Goal: Information Seeking & Learning: Learn about a topic

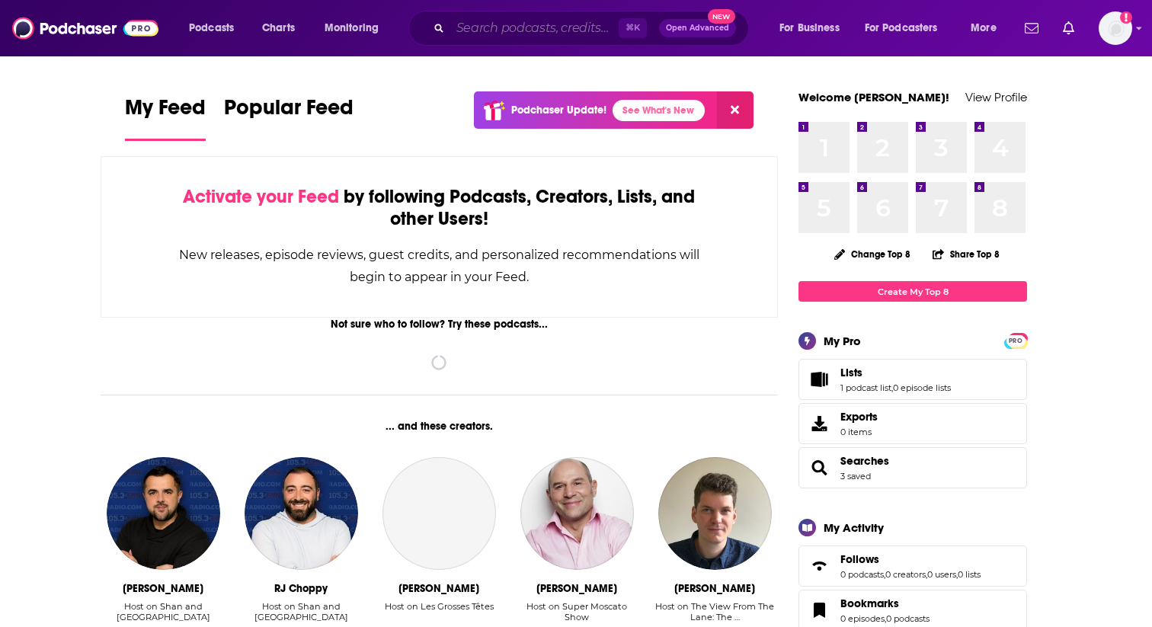
click at [507, 31] on input "Search podcasts, credits, & more..." at bounding box center [534, 28] width 168 height 24
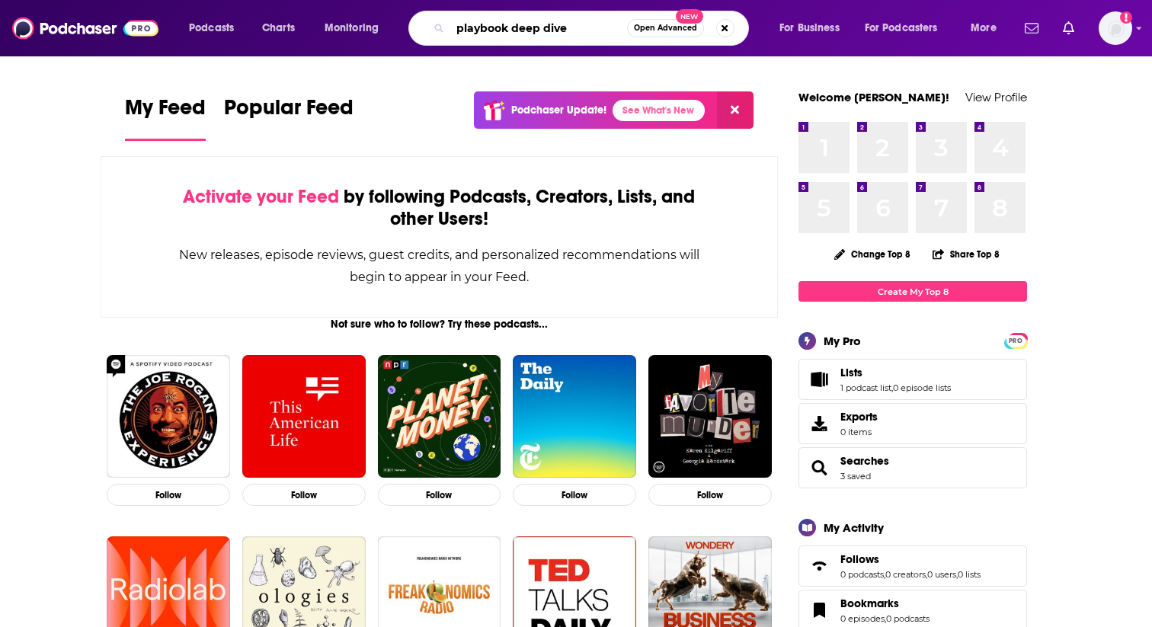
type input "playbook deep dive"
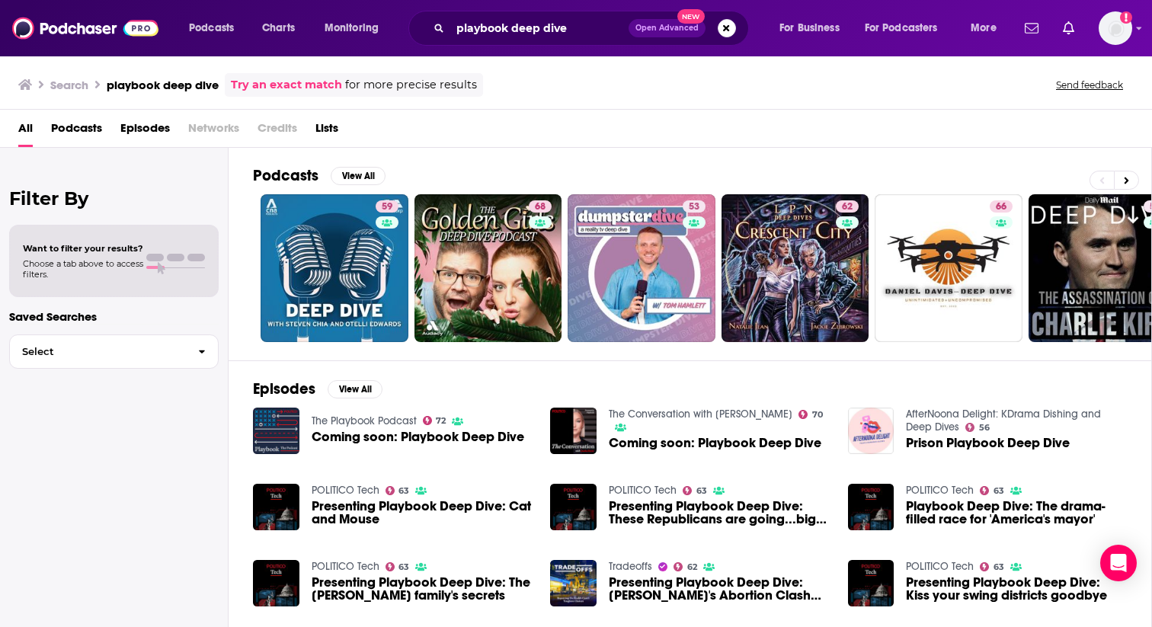
click at [369, 426] on link "The Playbook Podcast" at bounding box center [364, 420] width 105 height 13
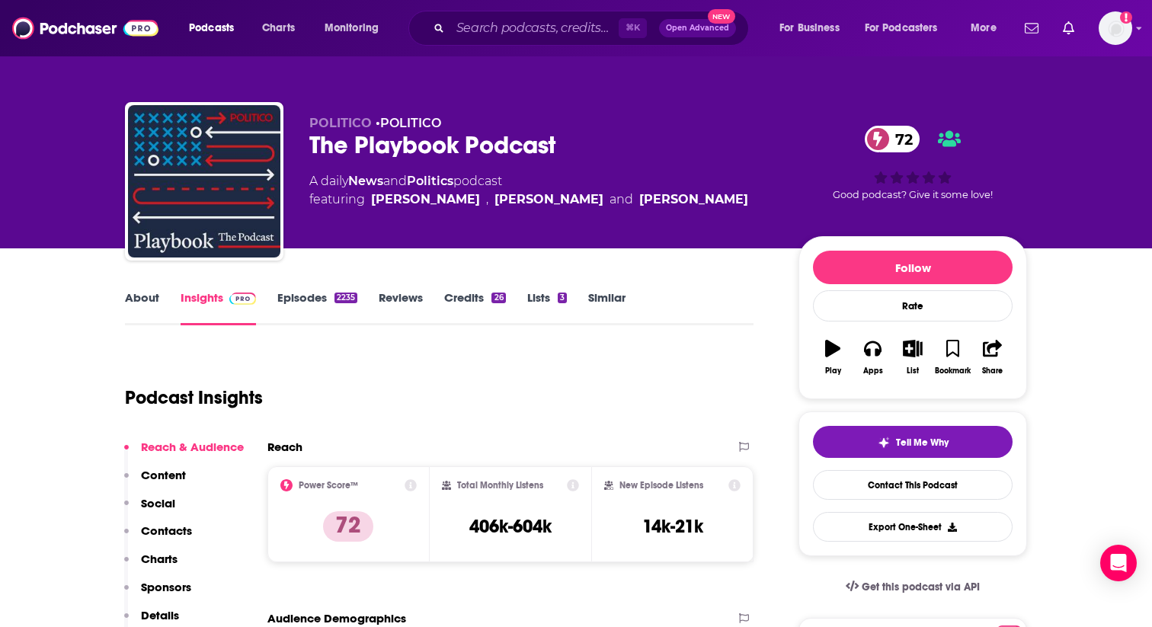
click at [291, 299] on link "Episodes 2235" at bounding box center [317, 307] width 80 height 35
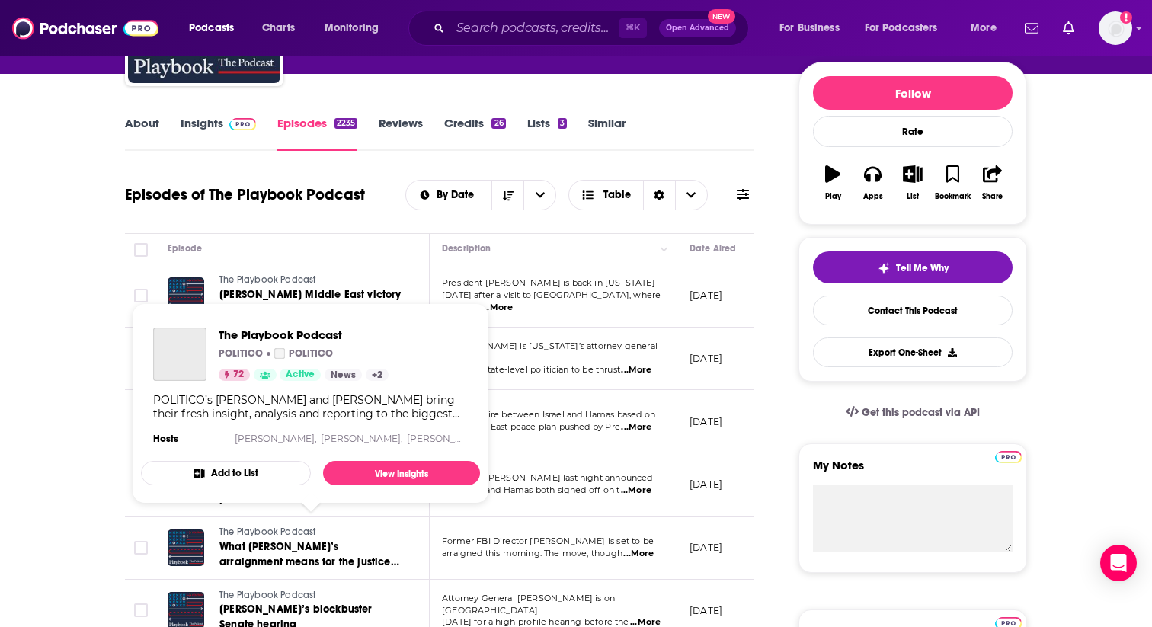
scroll to position [206, 0]
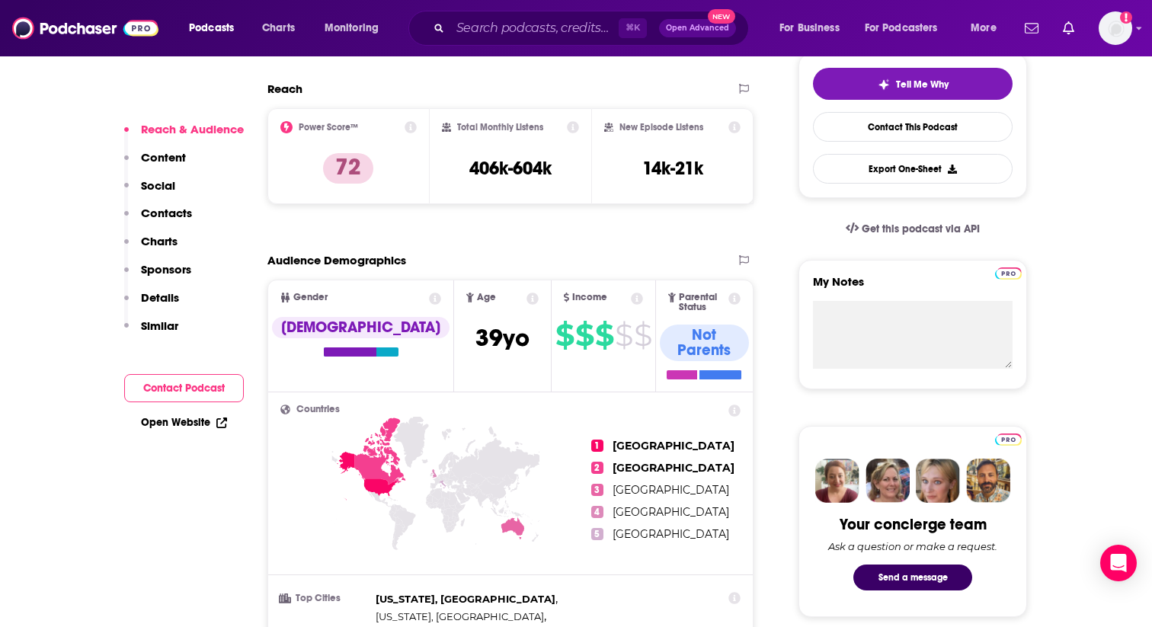
scroll to position [360, 0]
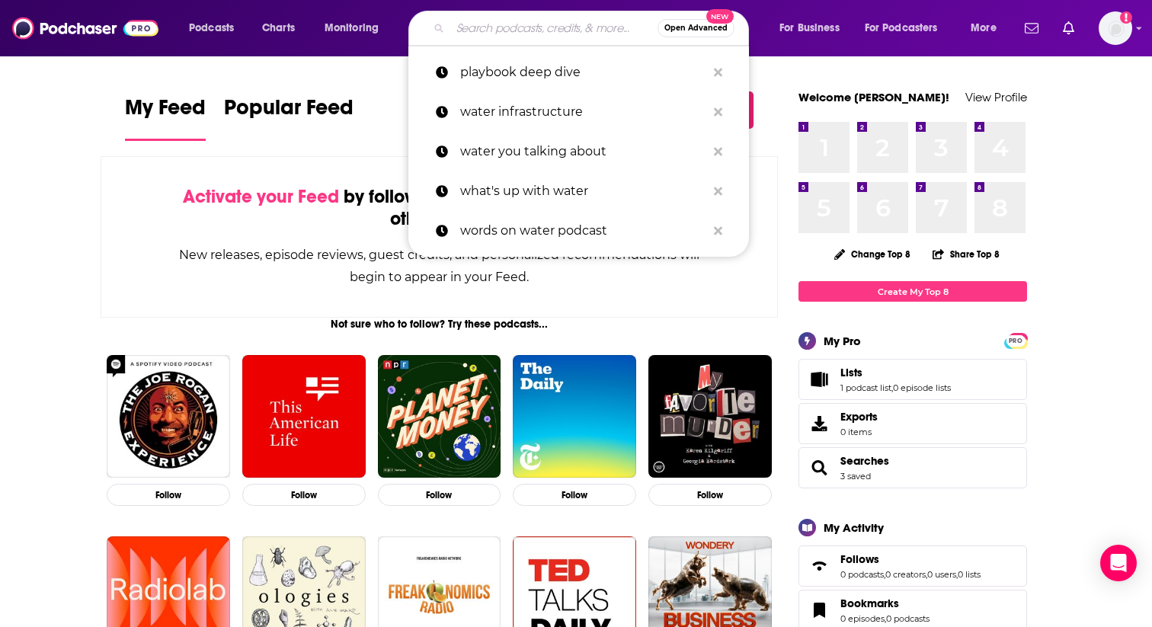
paste input "Border Chronicle"
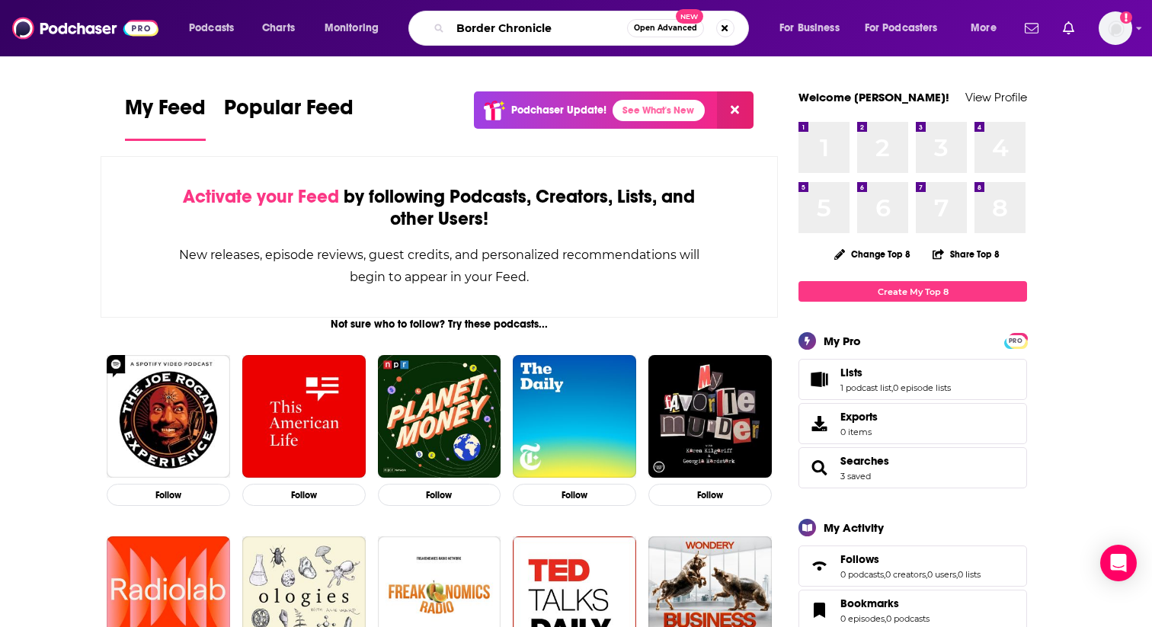
type input "Border Chronicle"
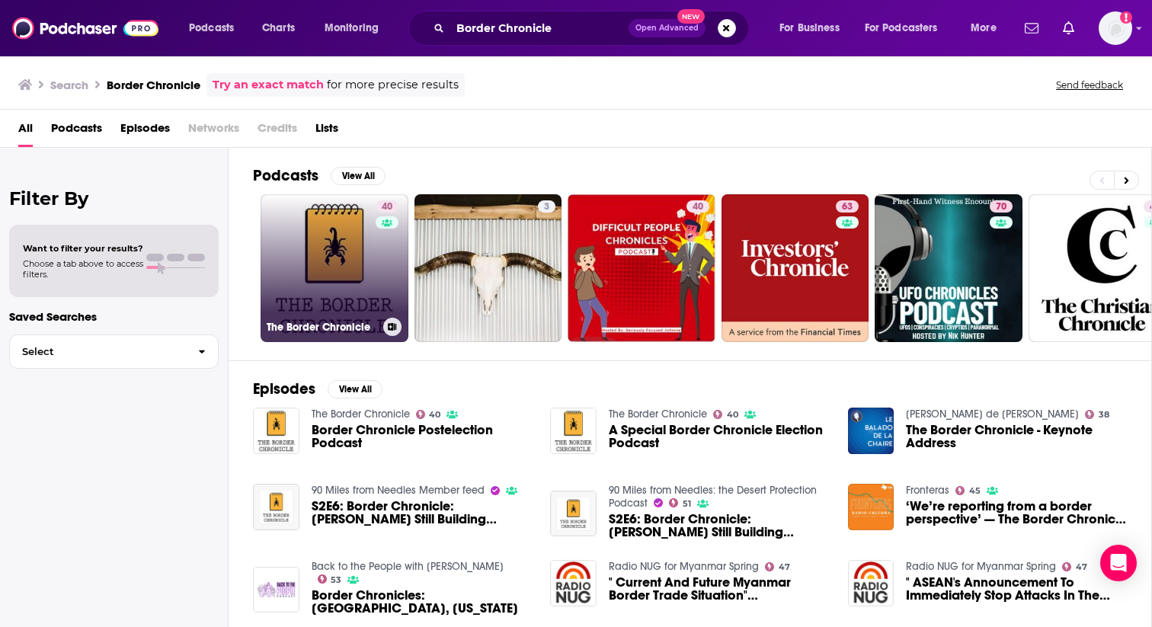
click at [357, 265] on link "40 The Border Chronicle" at bounding box center [335, 268] width 148 height 148
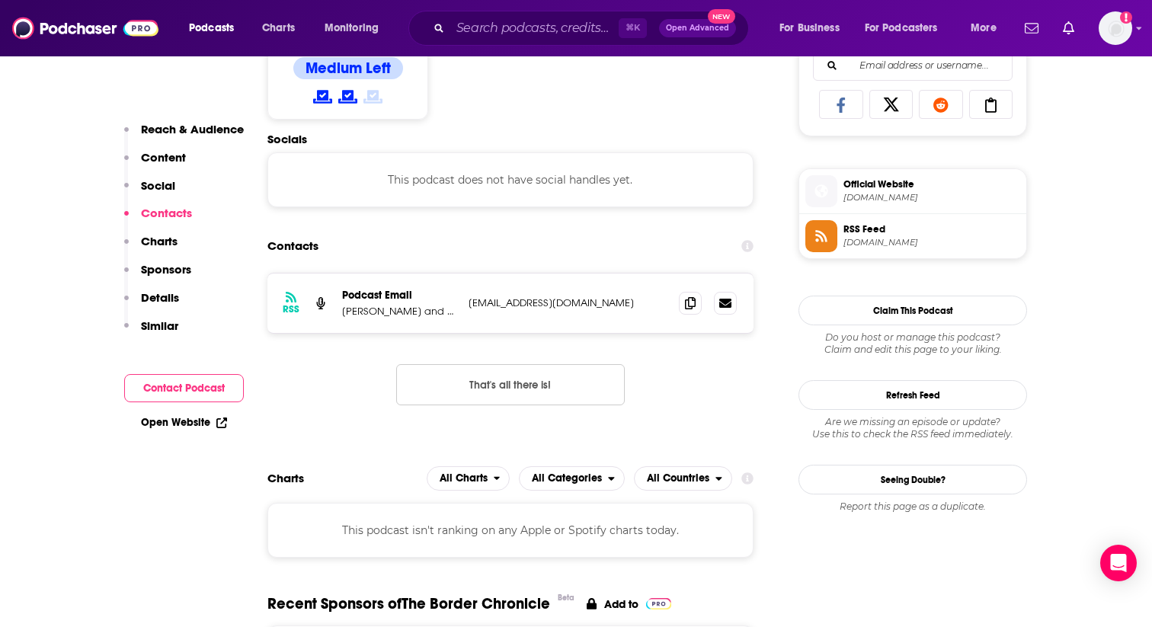
scroll to position [1005, 0]
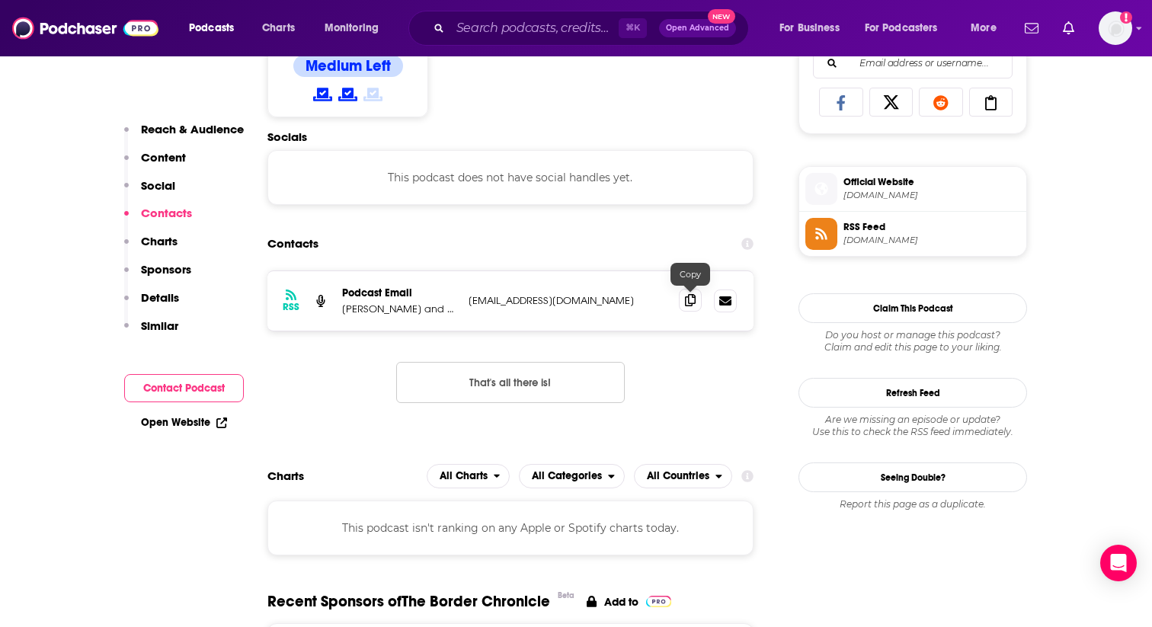
click at [690, 304] on icon at bounding box center [690, 300] width 11 height 12
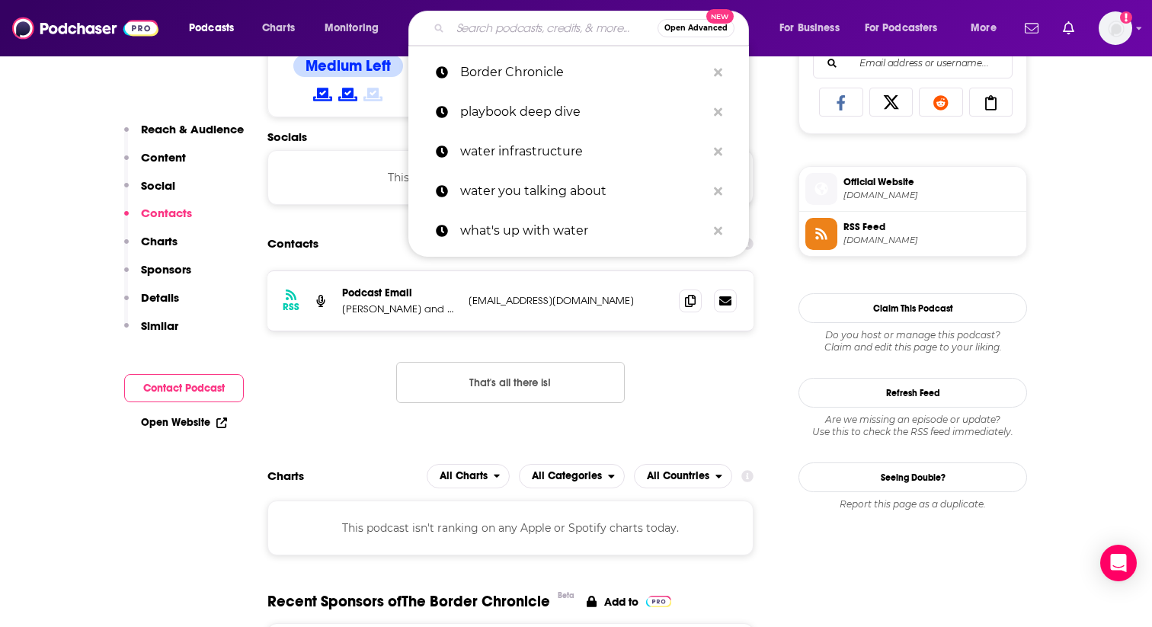
click at [505, 27] on input "Search podcasts, credits, & more..." at bounding box center [553, 28] width 207 height 24
paste input "This Week in Immigration"
type input "This Week in Immigration"
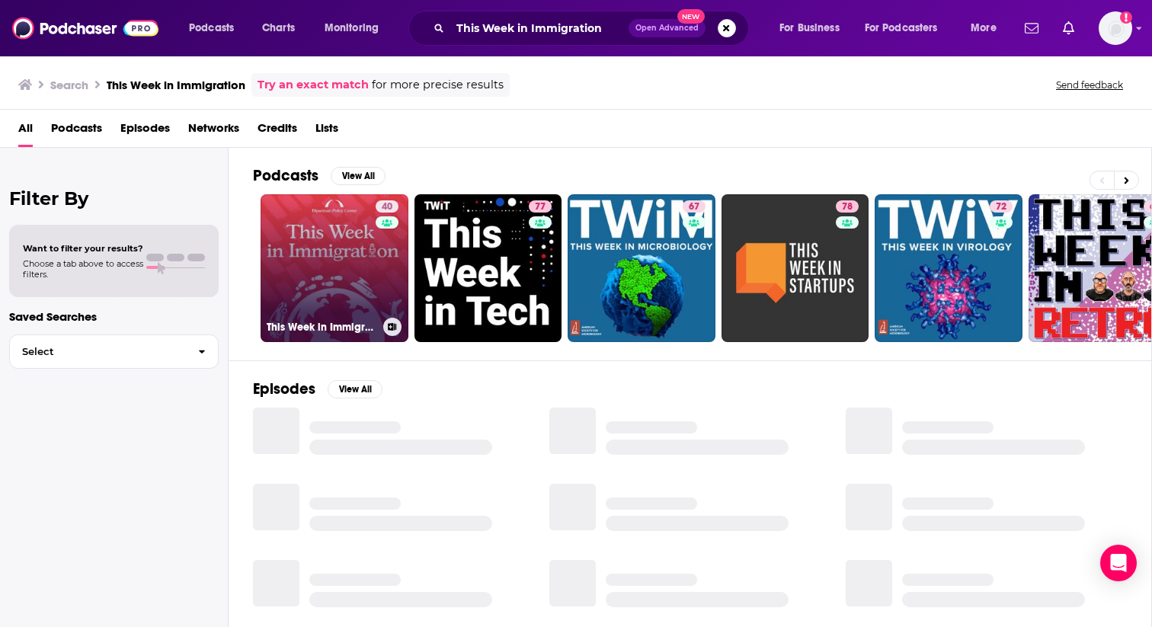
click at [362, 275] on link "40 This Week in Immigration" at bounding box center [335, 268] width 148 height 148
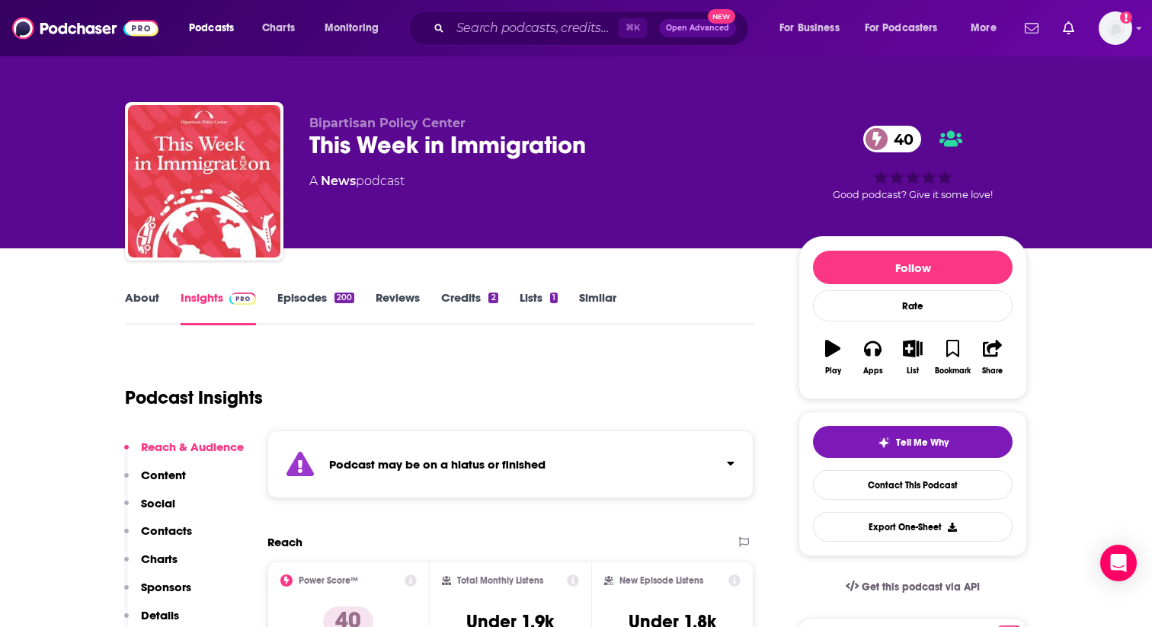
click at [315, 296] on link "Episodes 200" at bounding box center [315, 307] width 77 height 35
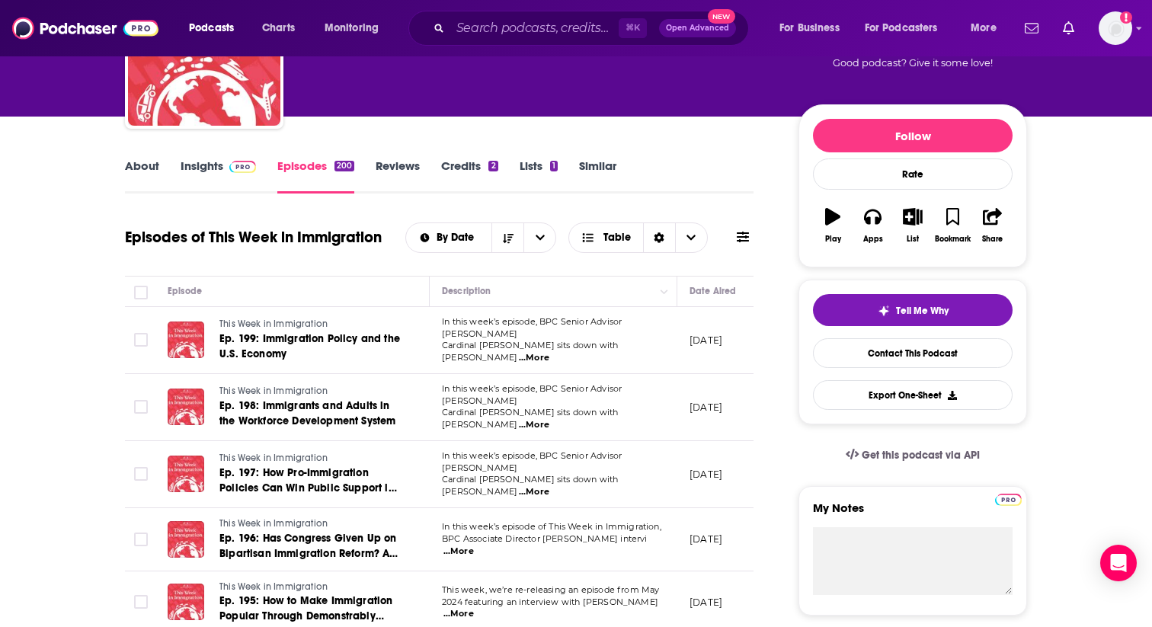
click at [145, 167] on link "About" at bounding box center [142, 175] width 34 height 35
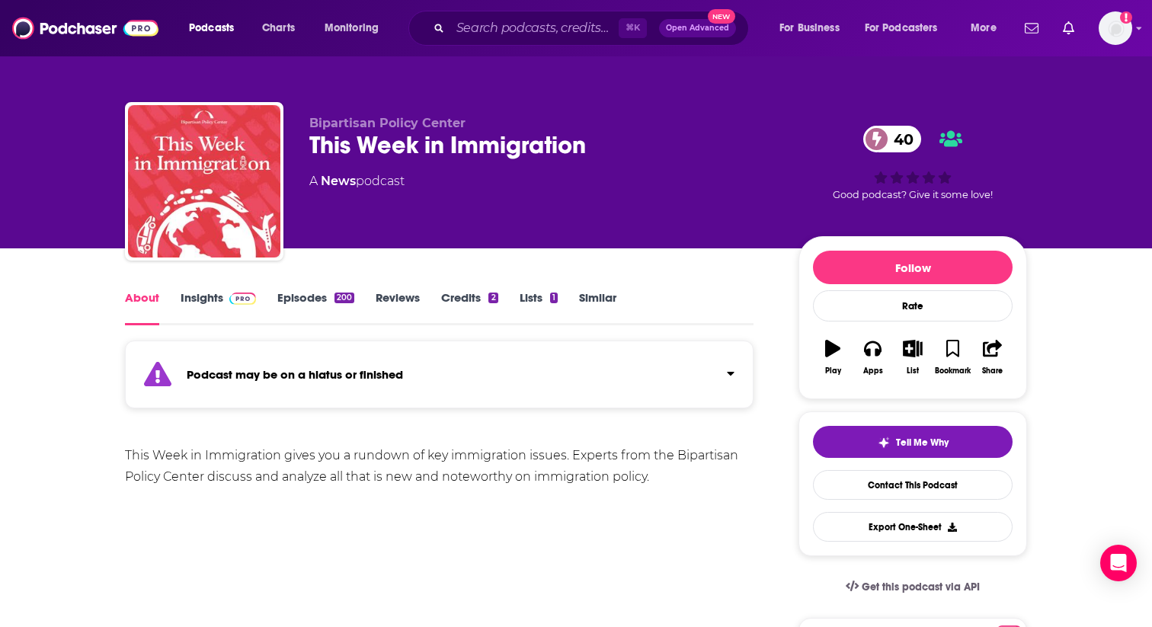
click at [202, 303] on link "Insights" at bounding box center [218, 307] width 75 height 35
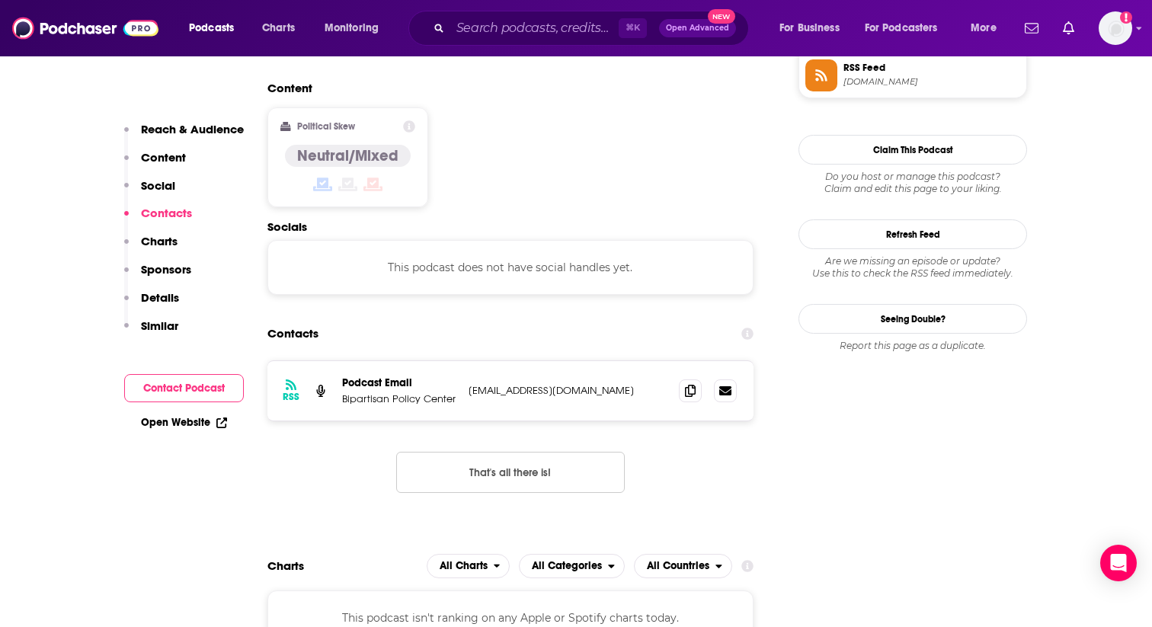
scroll to position [1304, 0]
click at [692, 377] on span at bounding box center [690, 388] width 23 height 23
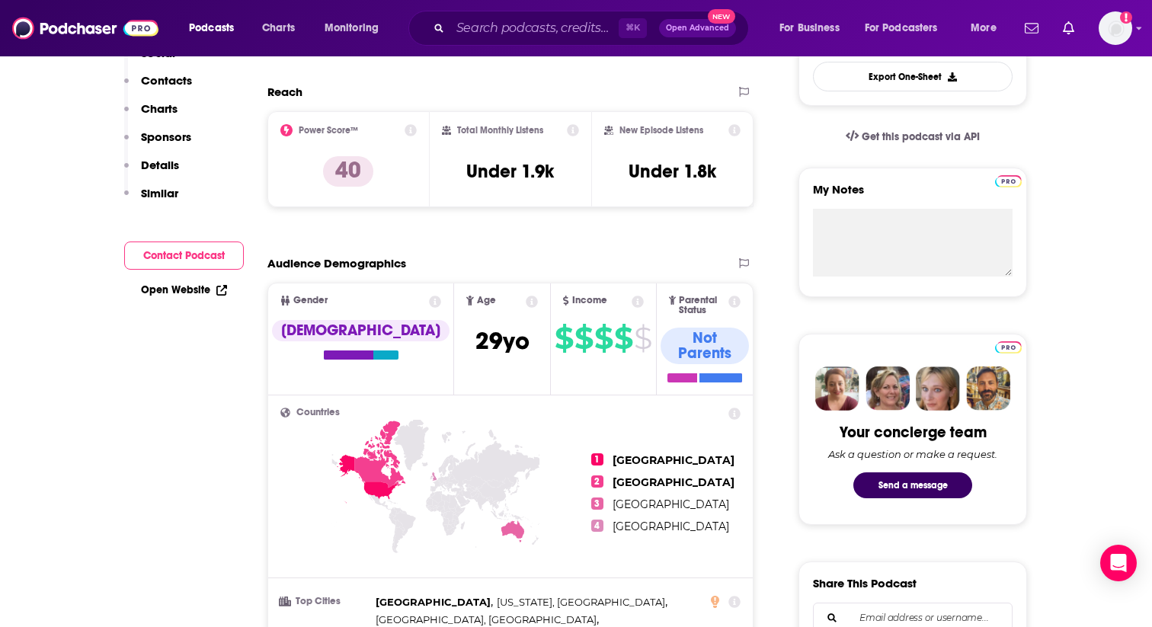
scroll to position [0, 0]
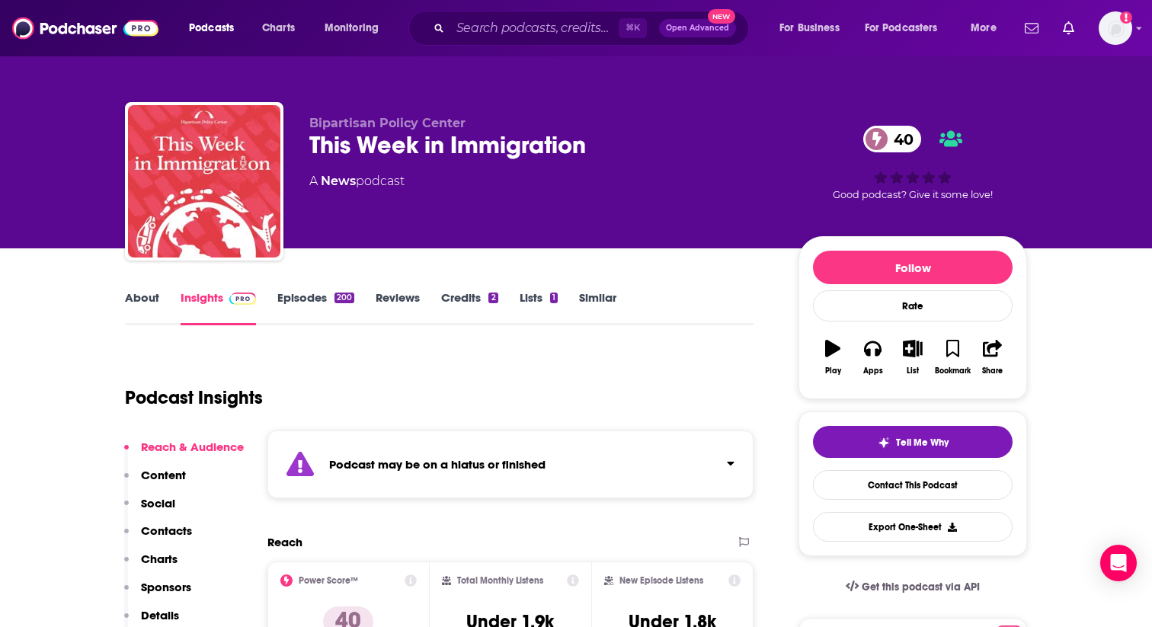
click at [152, 296] on link "About" at bounding box center [142, 307] width 34 height 35
